Goal: Information Seeking & Learning: Learn about a topic

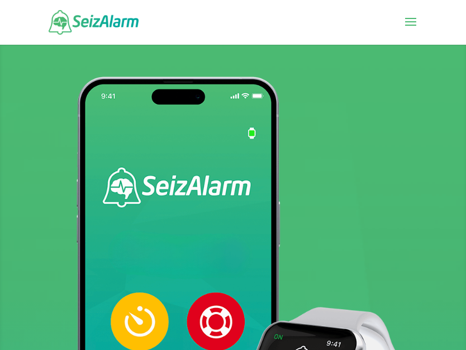
click at [417, 17] on span at bounding box center [411, 28] width 18 height 31
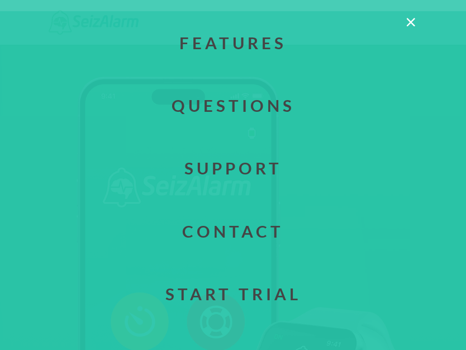
scroll to position [172, 0]
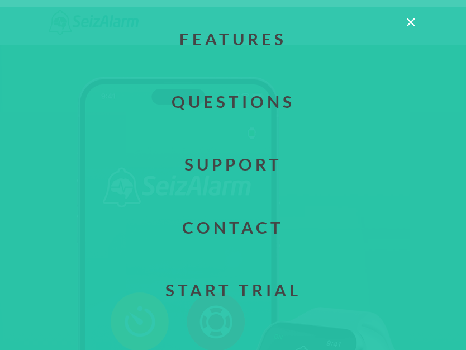
click at [209, 103] on link "Questions" at bounding box center [233, 101] width 500 height 63
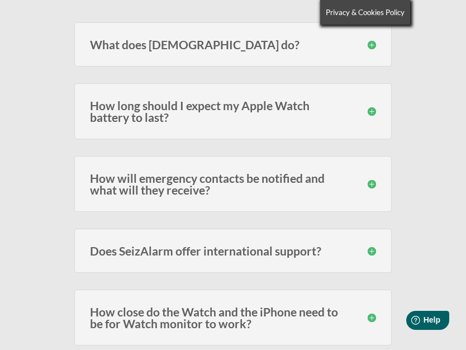
scroll to position [227, 0]
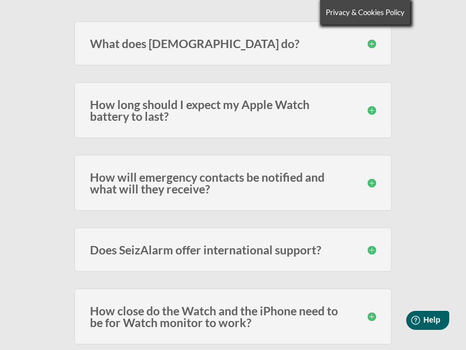
click at [134, 262] on div "Does SeizAlarm offer international support? Yes we sure do! Just make sure to i…" at bounding box center [232, 249] width 317 height 44
click at [154, 251] on h3 "Does SeizAlarm offer international support?" at bounding box center [233, 250] width 286 height 12
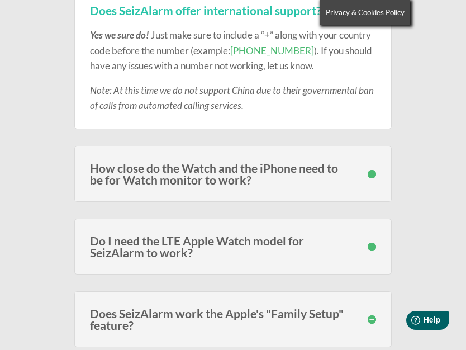
scroll to position [468, 0]
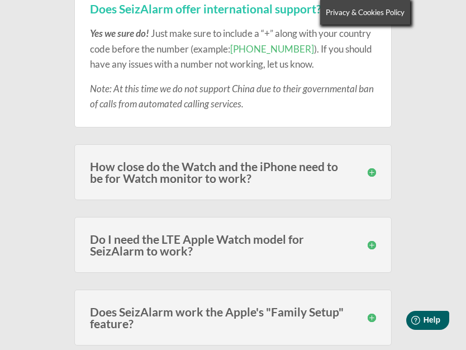
click at [120, 167] on h3 "How close do the Watch and the iPhone need to be for Watch monitor to work?" at bounding box center [233, 171] width 286 height 23
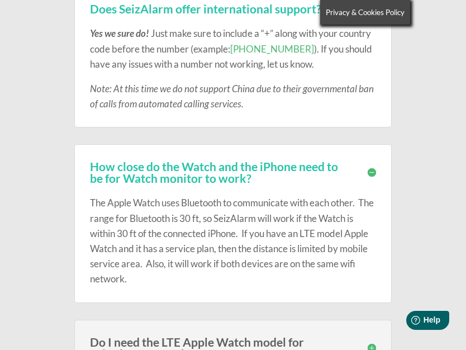
click at [135, 173] on h3 "How close do the Watch and the iPhone need to be for Watch monitor to work?" at bounding box center [233, 171] width 286 height 23
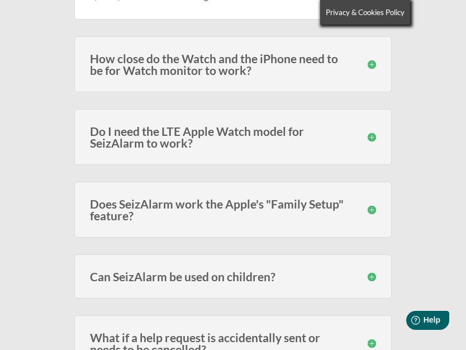
scroll to position [577, 0]
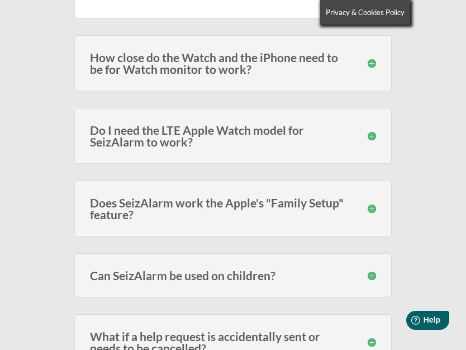
click at [137, 134] on h3 "Do I need the LTE Apple Watch model for SeizAlarm to work?" at bounding box center [233, 135] width 286 height 23
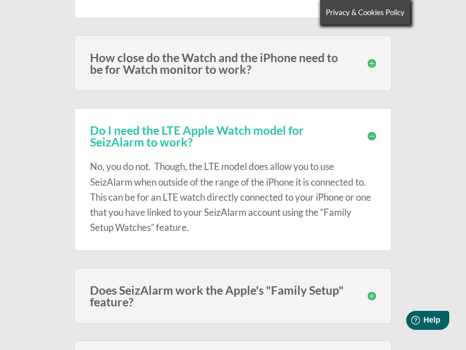
click at [158, 140] on h3 "Do I need the LTE Apple Watch model for SeizAlarm to work?" at bounding box center [233, 135] width 286 height 23
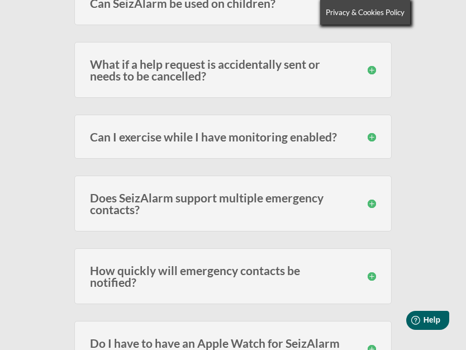
scroll to position [850, 0]
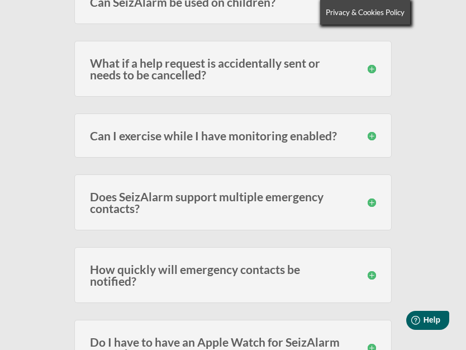
click at [110, 201] on h3 "Does SeizAlarm support multiple emergency contacts?" at bounding box center [233, 202] width 286 height 23
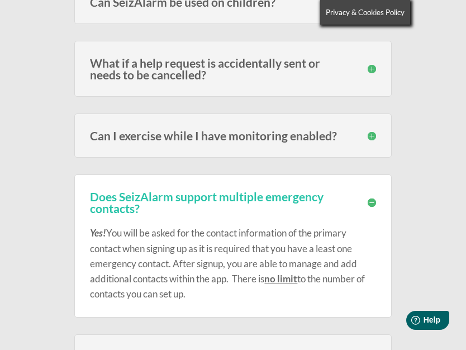
click at [114, 198] on h3 "Does SeizAlarm support multiple emergency contacts?" at bounding box center [233, 202] width 286 height 23
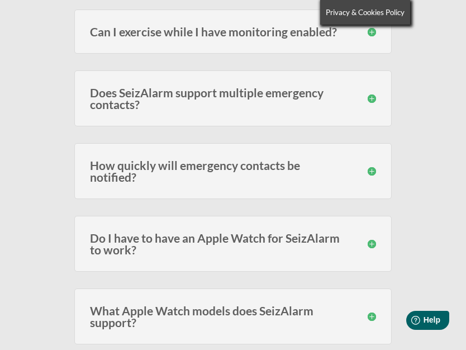
scroll to position [957, 0]
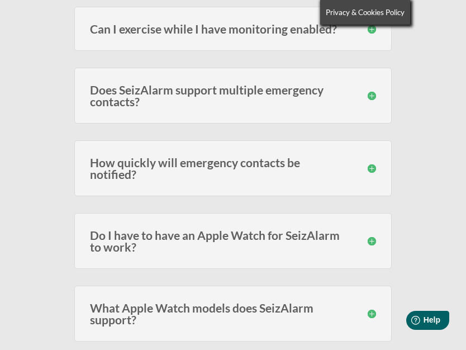
click at [124, 229] on h3 "Do I have to have an Apple Watch for SeizAlarm to work?" at bounding box center [233, 240] width 286 height 23
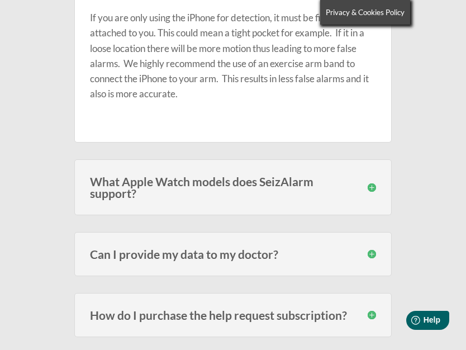
scroll to position [1282, 0]
click at [128, 175] on h3 "What Apple Watch models does SeizAlarm support?" at bounding box center [233, 186] width 286 height 23
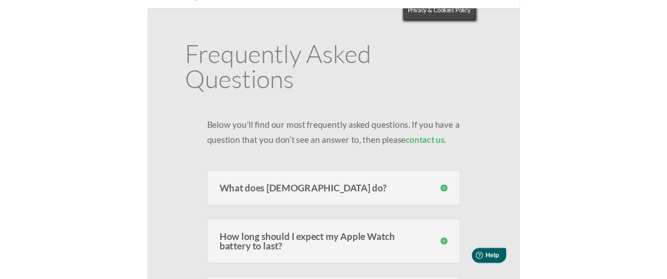
scroll to position [0, 0]
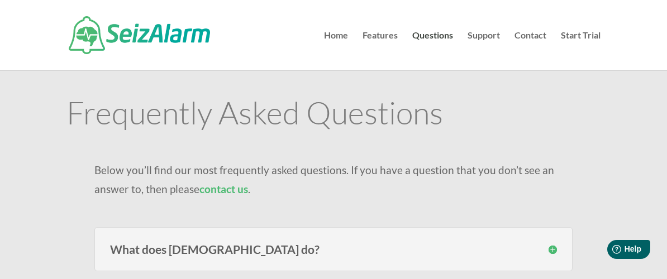
click at [344, 39] on link "Home" at bounding box center [336, 50] width 24 height 39
